Goal: Obtain resource: Download file/media

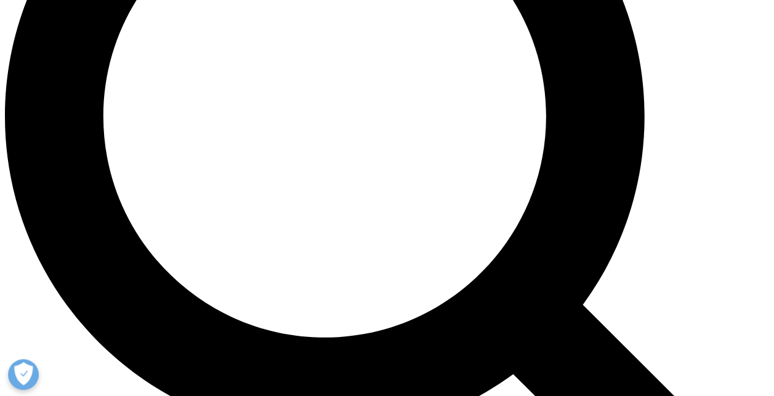
scroll to position [1005, 0]
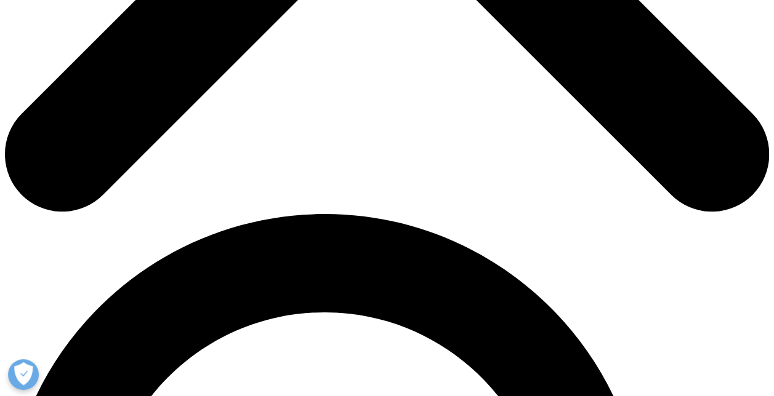
scroll to position [637, 0]
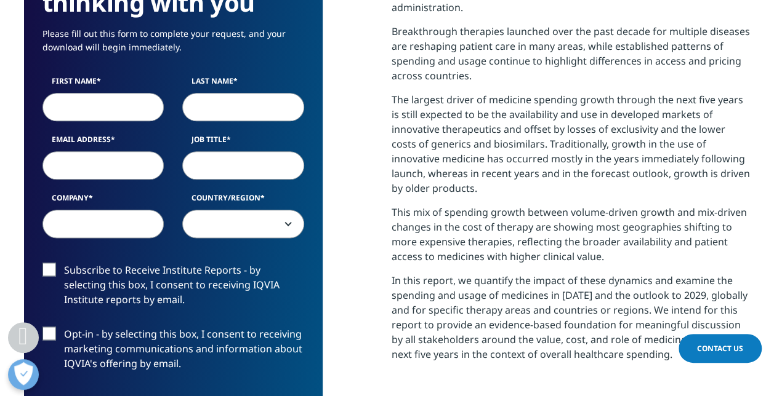
click at [772, 71] on section "We are excited to share our latest thinking with you Please fill out this form …" at bounding box center [387, 247] width 774 height 791
click at [85, 111] on input "First Name" at bounding box center [103, 107] width 122 height 28
type input "Onur"
type input "UMUR"
type input "[EMAIL_ADDRESS][DOMAIN_NAME]"
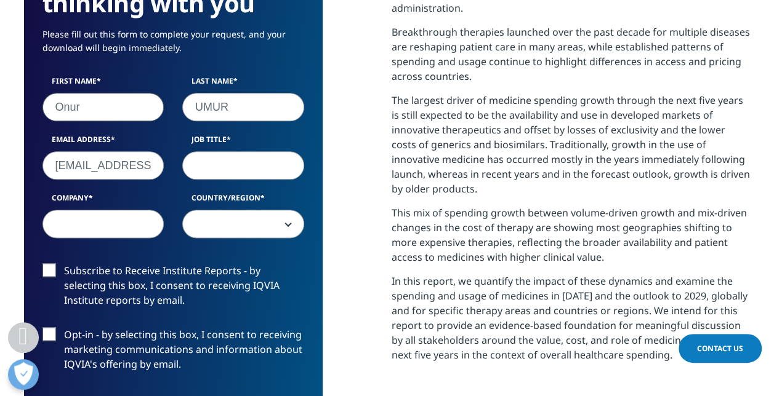
type input "MSD, currently appointed to Organon"
select select "Switzerland"
click at [214, 166] on input "Job Title" at bounding box center [243, 165] width 122 height 28
type input "COD"
click at [49, 268] on label "Subscribe to Receive Institute Reports - by selecting this box, I consent to re…" at bounding box center [173, 288] width 262 height 51
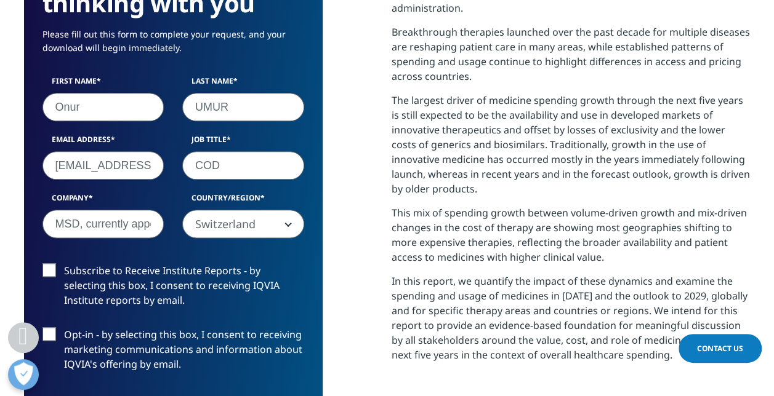
click at [64, 263] on input "Subscribe to Receive Institute Reports - by selecting this box, I consent to re…" at bounding box center [64, 263] width 0 height 0
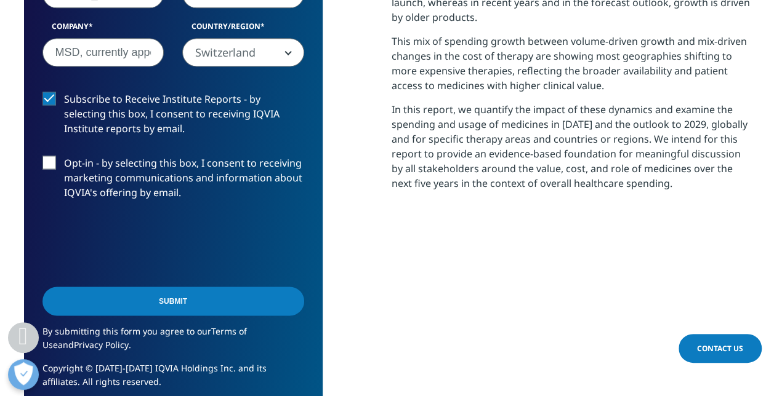
scroll to position [846, 0]
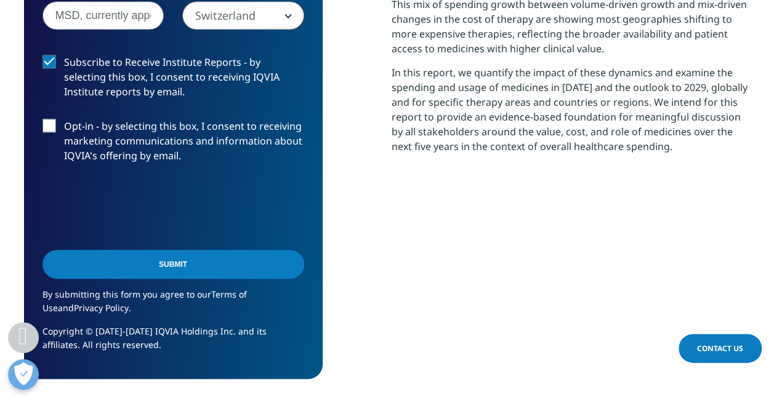
click at [289, 266] on input "Submit" at bounding box center [173, 264] width 262 height 29
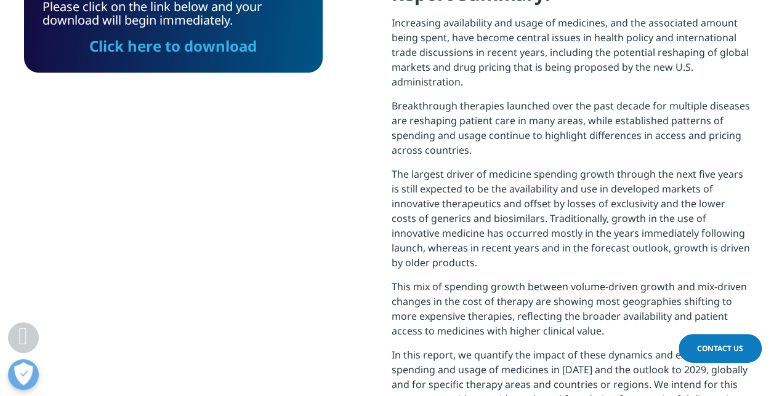
scroll to position [495, 726]
click at [180, 46] on link "Click here to download" at bounding box center [172, 46] width 167 height 20
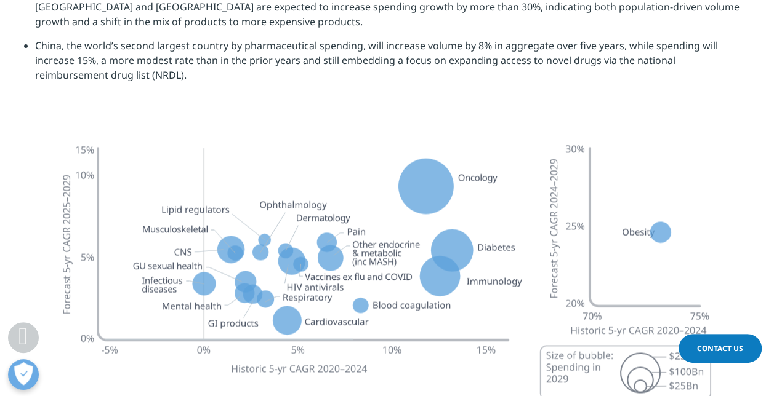
scroll to position [3335, 0]
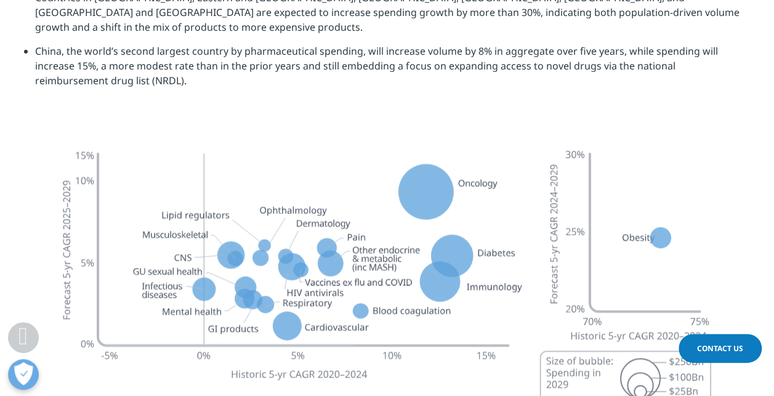
drag, startPoint x: 446, startPoint y: 169, endPoint x: 672, endPoint y: 111, distance: 233.8
click at [672, 128] on img at bounding box center [386, 321] width 689 height 387
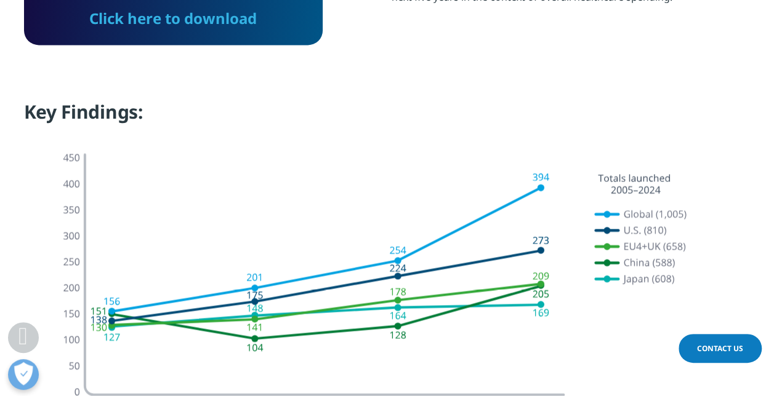
scroll to position [1007, 0]
